Goal: Complete application form

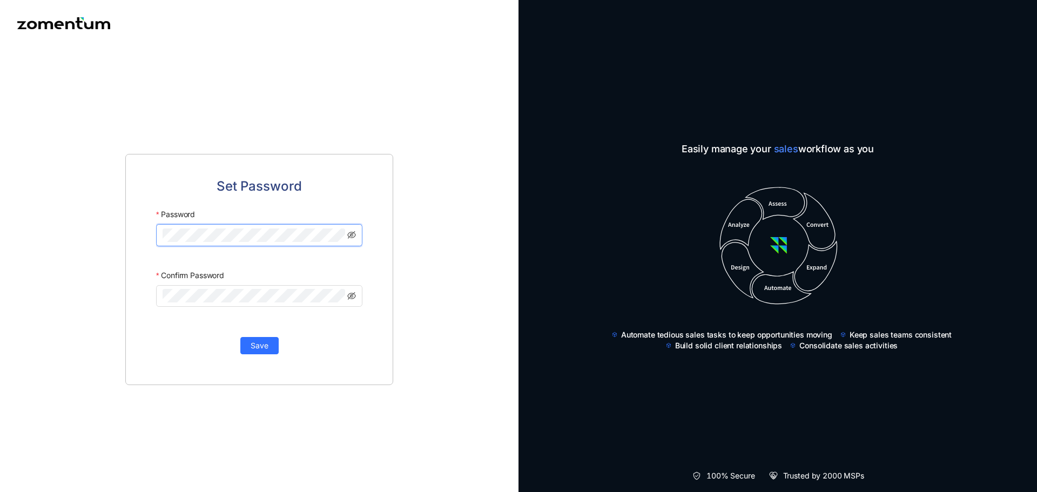
click at [333, 237] on keeper-lock "Open Keeper Popup" at bounding box center [337, 234] width 13 height 13
click at [340, 238] on keeper-lock "Open Keeper Popup" at bounding box center [337, 234] width 13 height 13
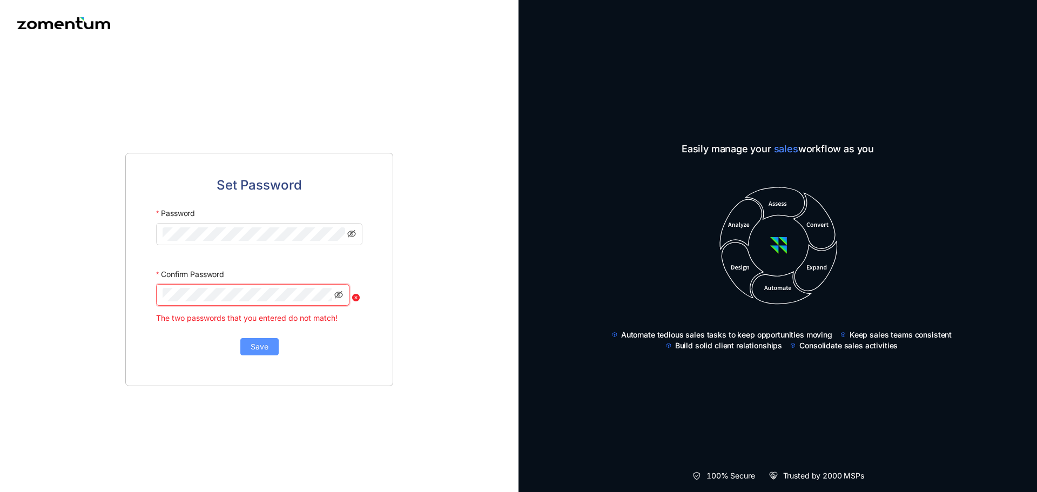
click at [259, 341] on span "Save" at bounding box center [260, 347] width 18 height 12
click at [324, 234] on keeper-lock "Open Keeper Popup" at bounding box center [324, 232] width 13 height 13
click at [252, 343] on span "Save" at bounding box center [260, 348] width 18 height 12
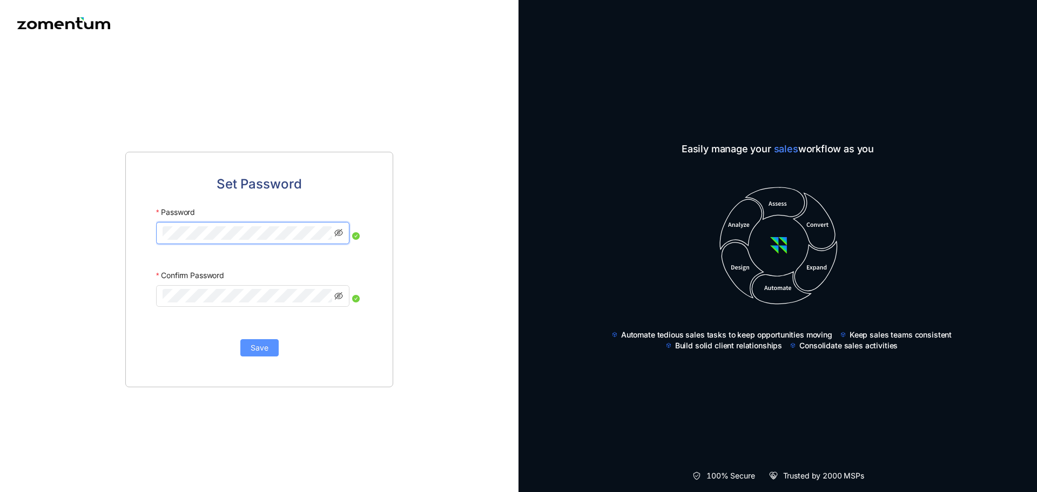
click at [271, 343] on button "Save" at bounding box center [259, 347] width 38 height 17
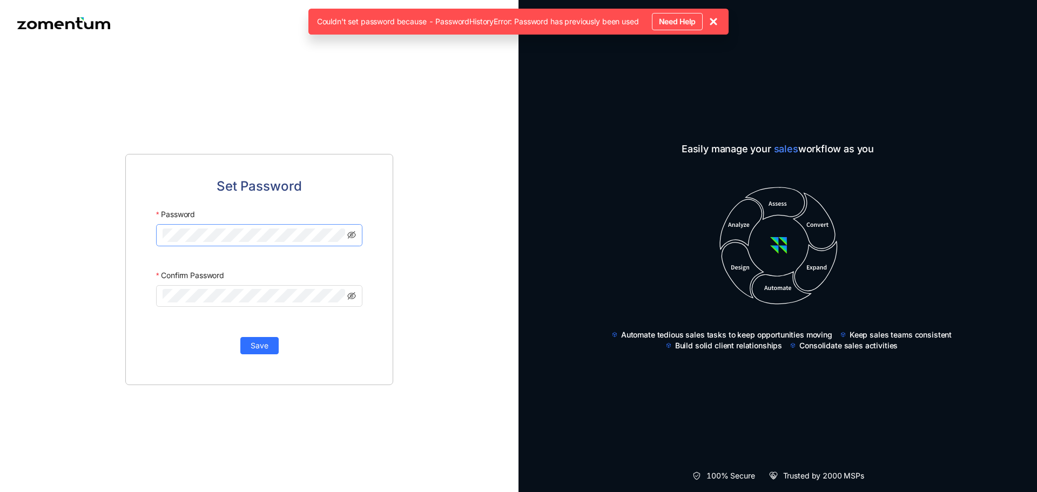
click at [274, 243] on span at bounding box center [259, 235] width 206 height 22
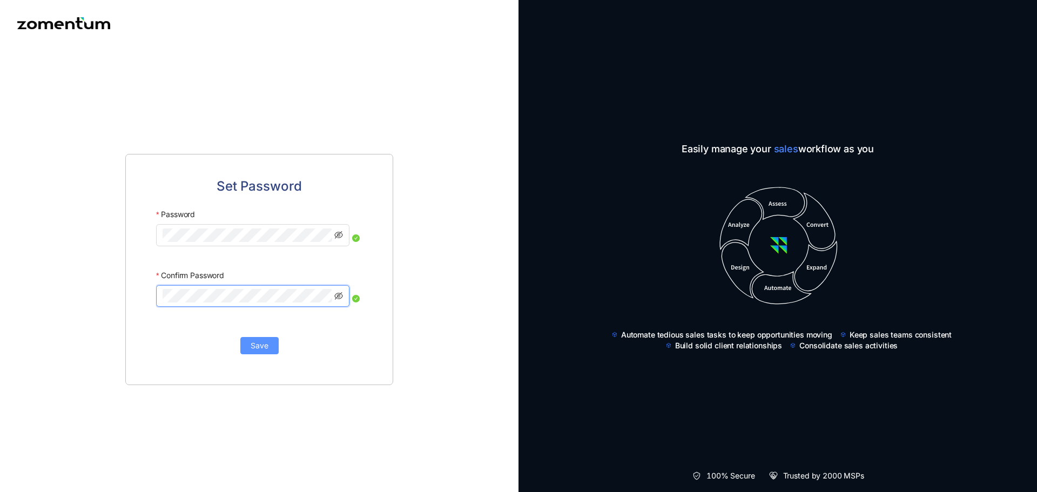
click at [274, 340] on button "Save" at bounding box center [259, 345] width 38 height 17
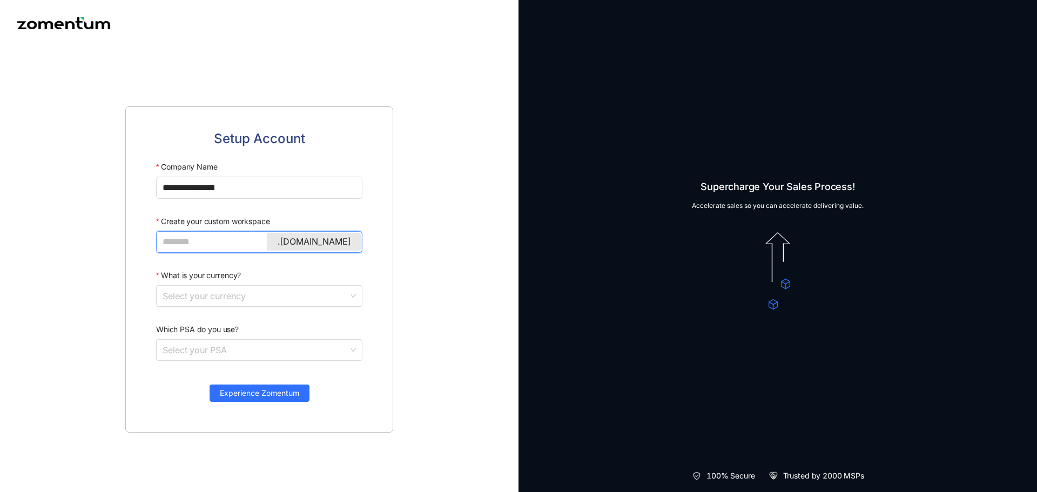
click at [219, 242] on input "Create your custom workspace" at bounding box center [258, 242] width 191 height 14
click at [235, 297] on input "What is your currency?" at bounding box center [256, 296] width 186 height 21
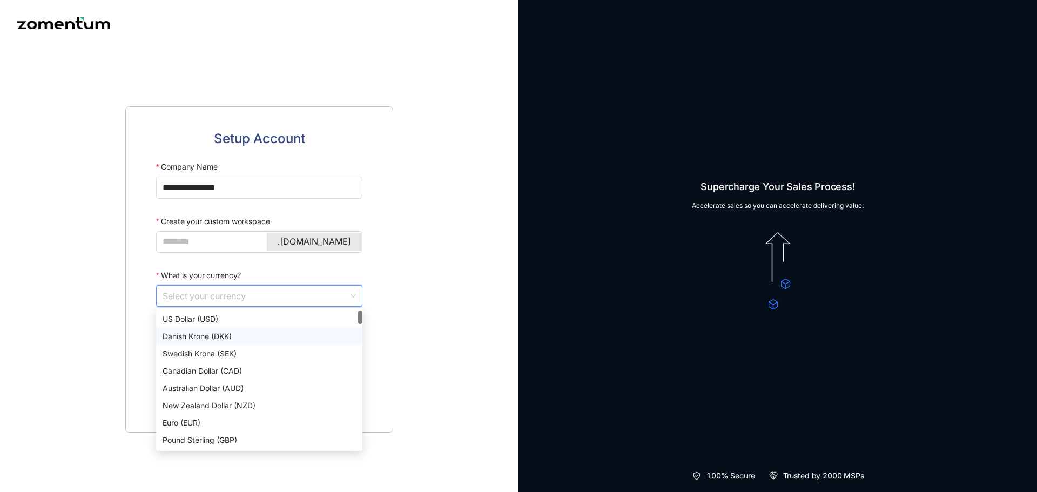
click at [201, 320] on div "US Dollar (USD)" at bounding box center [259, 319] width 193 height 12
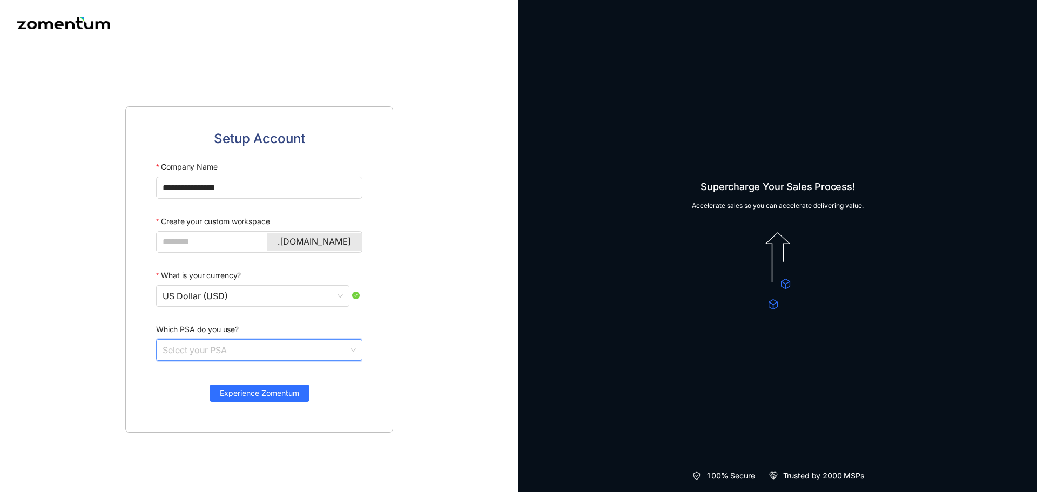
click at [254, 351] on input "Which PSA do you use?" at bounding box center [256, 350] width 186 height 21
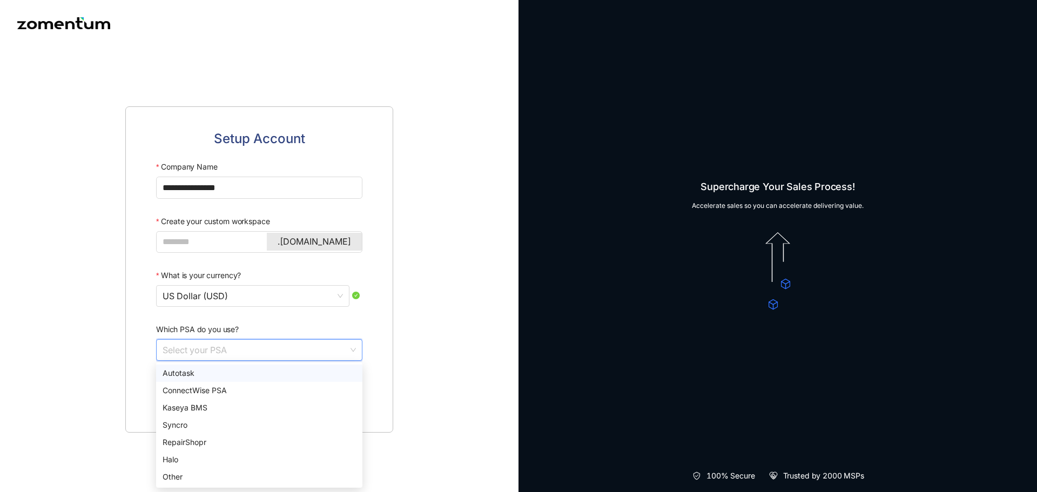
click at [254, 351] on input "Which PSA do you use?" at bounding box center [256, 350] width 186 height 21
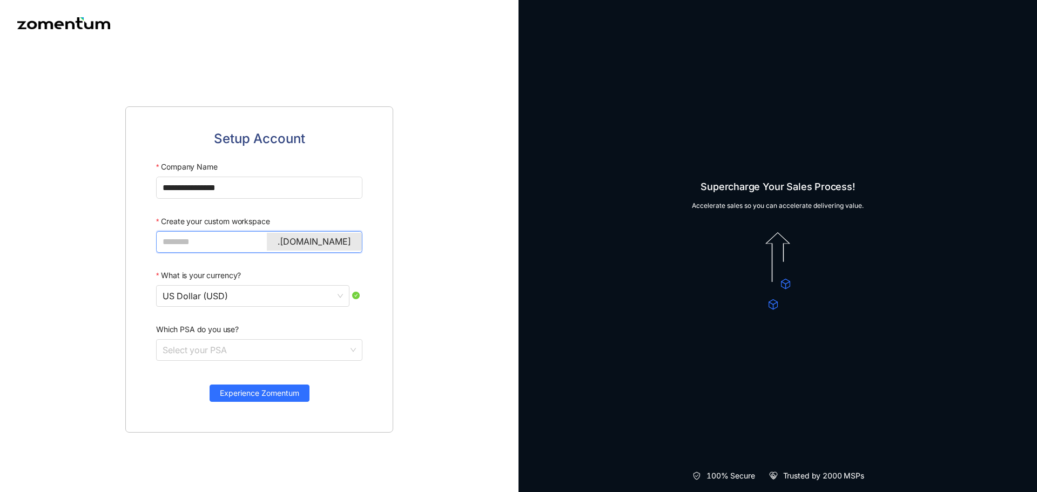
click at [215, 237] on input "Create your custom workspace" at bounding box center [258, 242] width 191 height 14
type input "**********"
click at [270, 396] on span "Experience Zomentum" at bounding box center [259, 393] width 79 height 12
